Goal: Navigation & Orientation: Find specific page/section

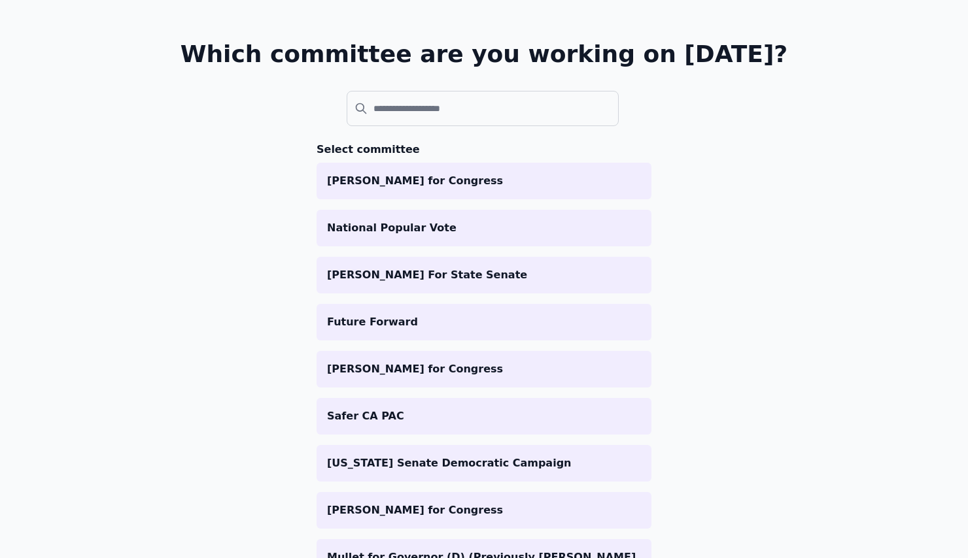
scroll to position [65, 0]
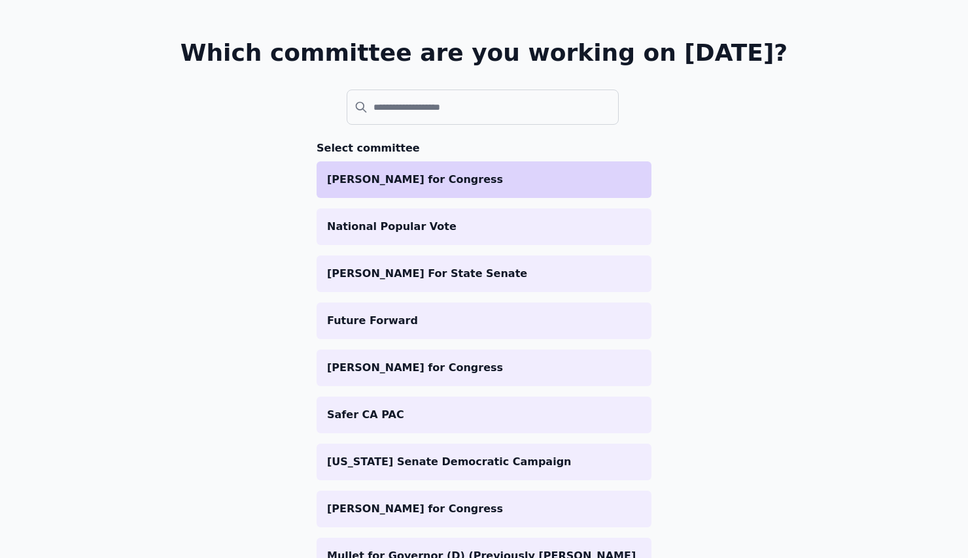
click at [390, 180] on p "[PERSON_NAME] for Congress" at bounding box center [484, 180] width 314 height 16
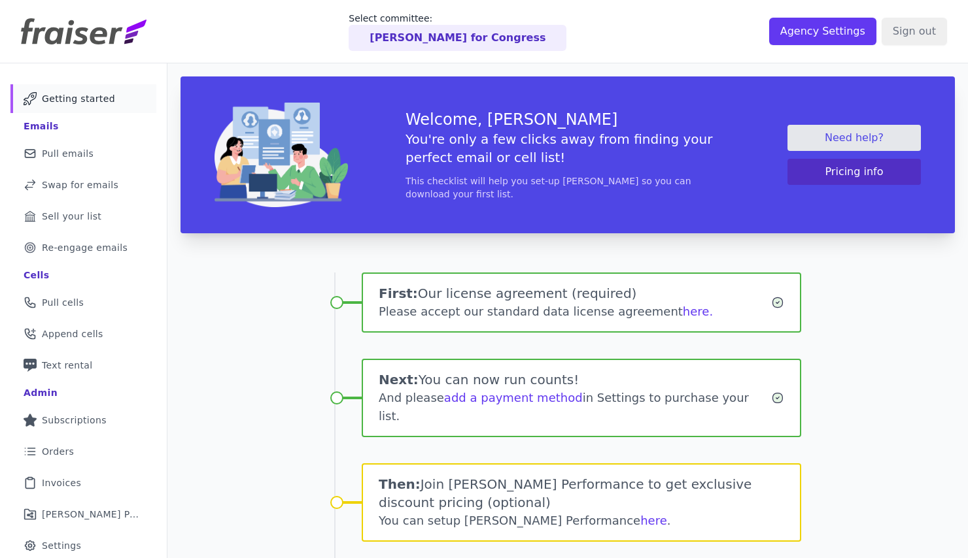
scroll to position [104, 0]
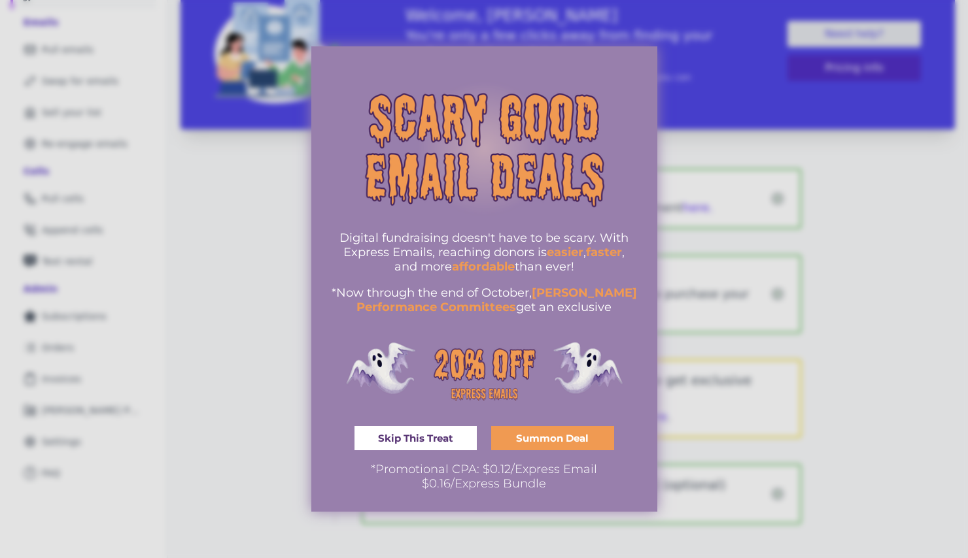
click at [279, 396] on div at bounding box center [484, 279] width 968 height 558
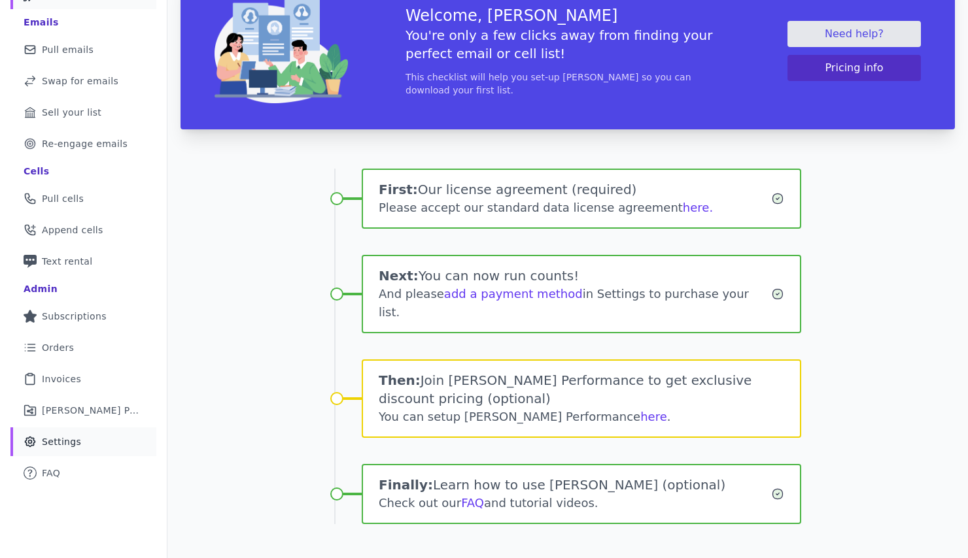
click at [69, 433] on link "Gear Icon Outline of a gear Settings" at bounding box center [83, 442] width 146 height 29
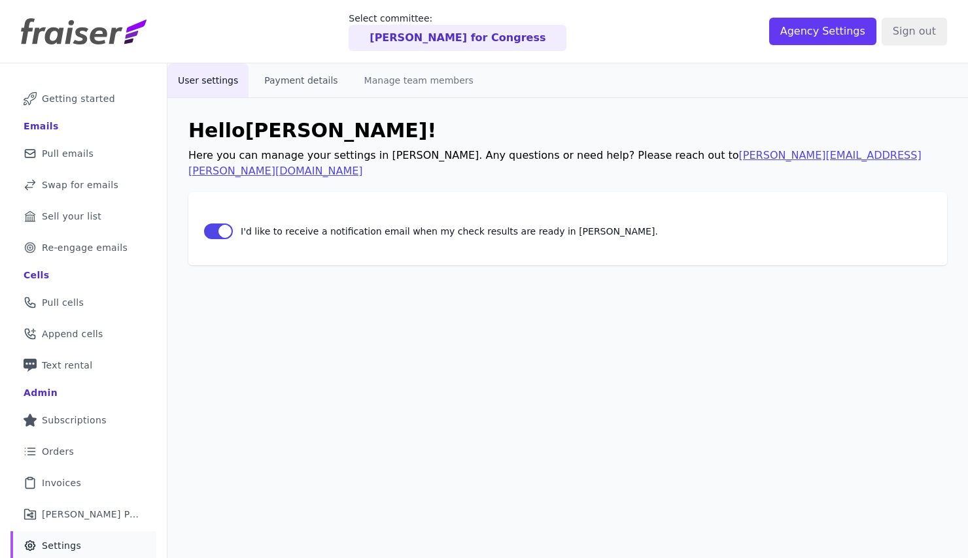
drag, startPoint x: 277, startPoint y: 76, endPoint x: 339, endPoint y: 85, distance: 62.8
click at [278, 76] on button "Payment details" at bounding box center [301, 80] width 94 height 34
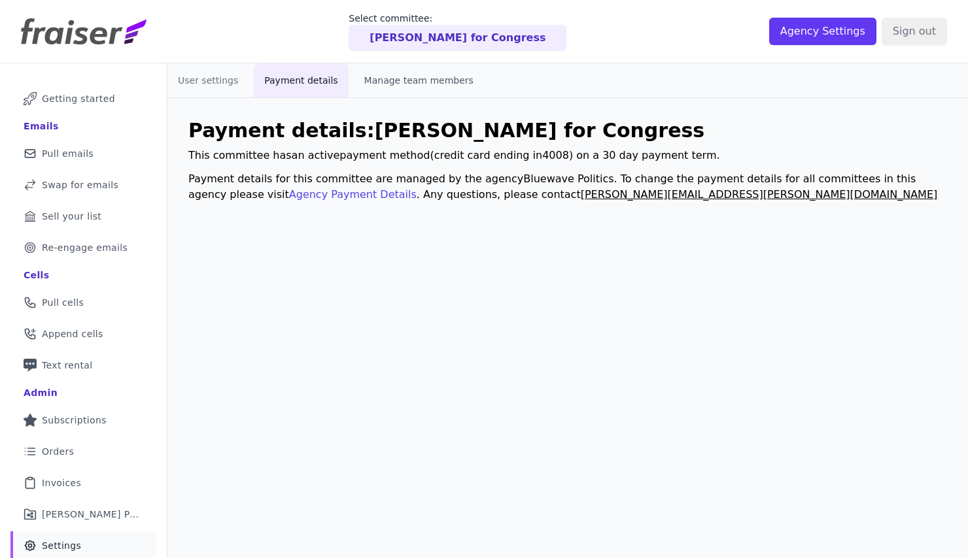
click at [413, 82] on button "Manage team members" at bounding box center [419, 80] width 130 height 34
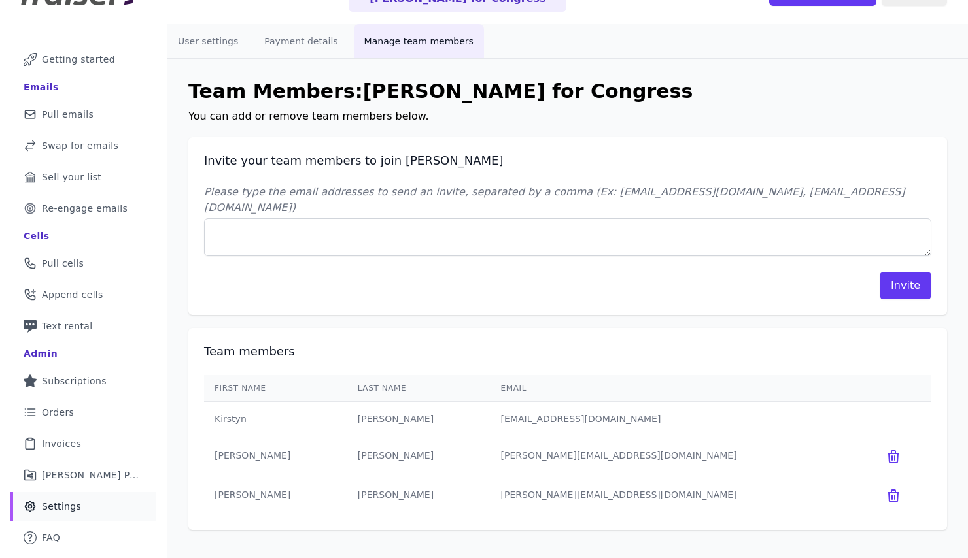
scroll to position [63, 0]
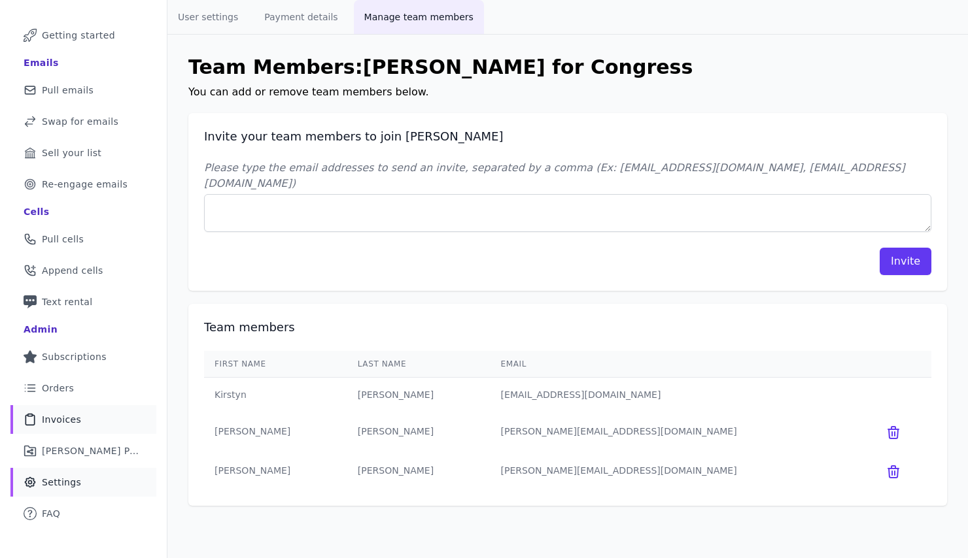
click at [80, 414] on link "Clipboard Icon Outline of a clipboard Invoices" at bounding box center [83, 419] width 146 height 29
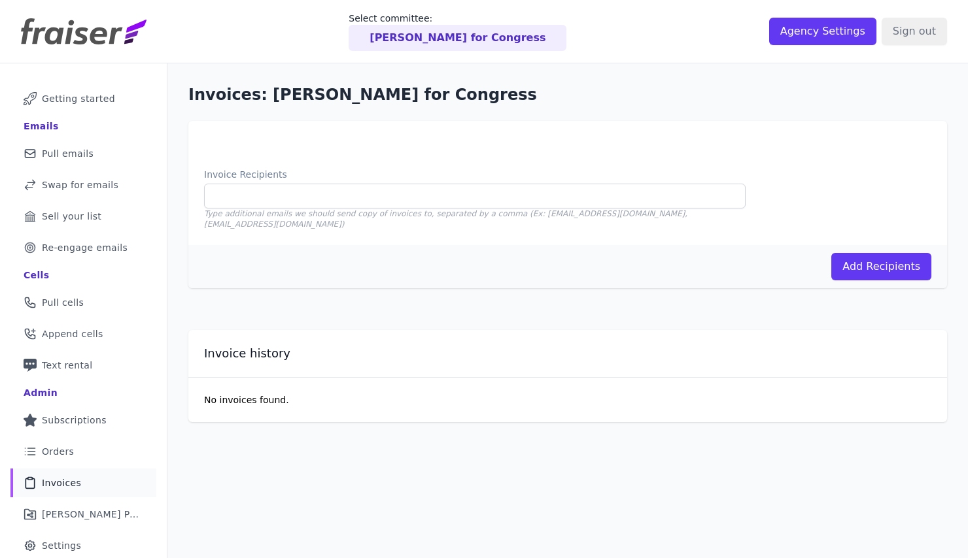
click at [76, 34] on img at bounding box center [84, 31] width 126 height 26
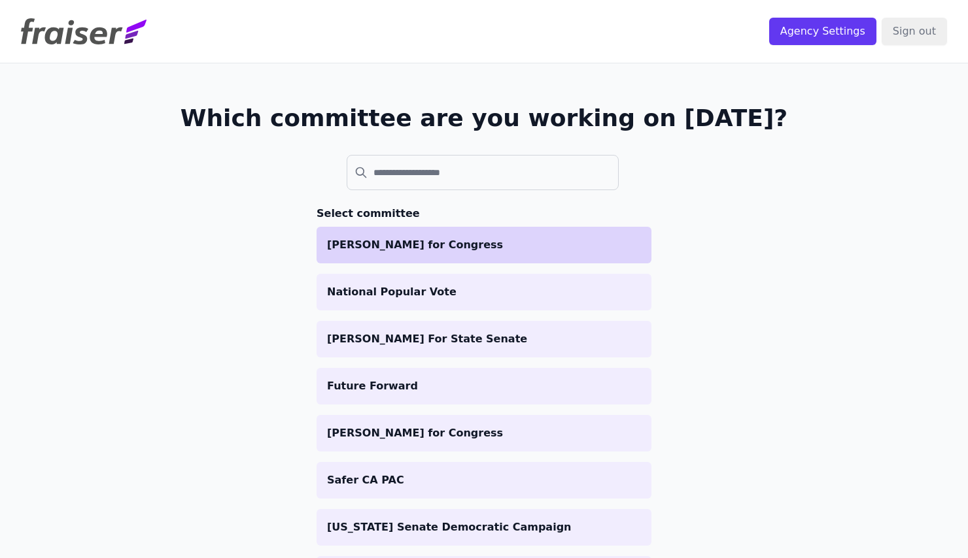
click at [416, 246] on p "[PERSON_NAME] for Congress" at bounding box center [484, 245] width 314 height 16
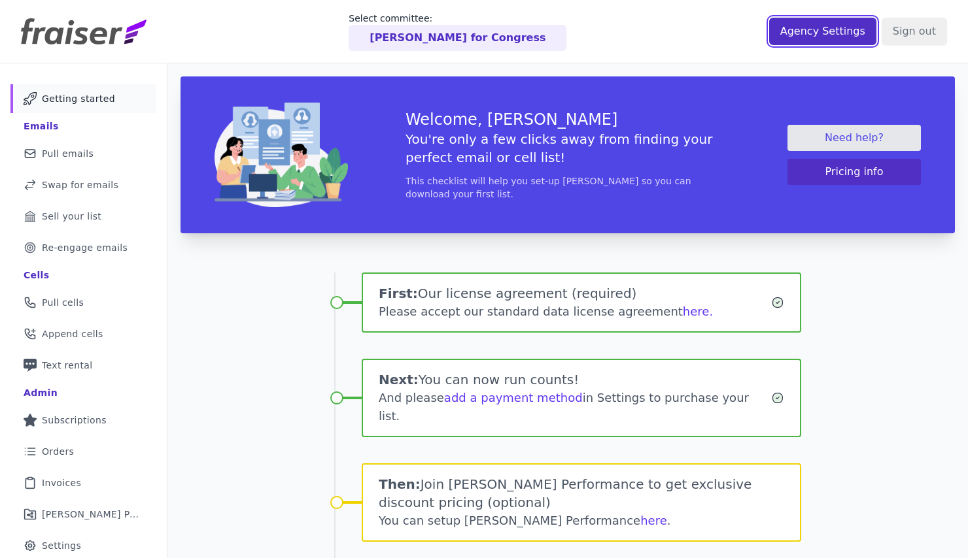
click at [841, 34] on input "Agency Settings" at bounding box center [822, 31] width 107 height 27
